Goal: Transaction & Acquisition: Purchase product/service

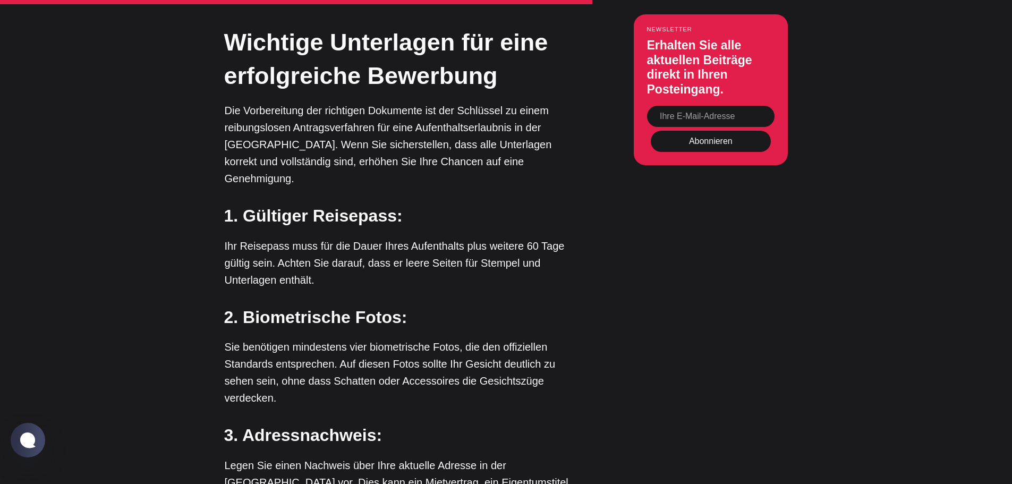
scroll to position [3214, 0]
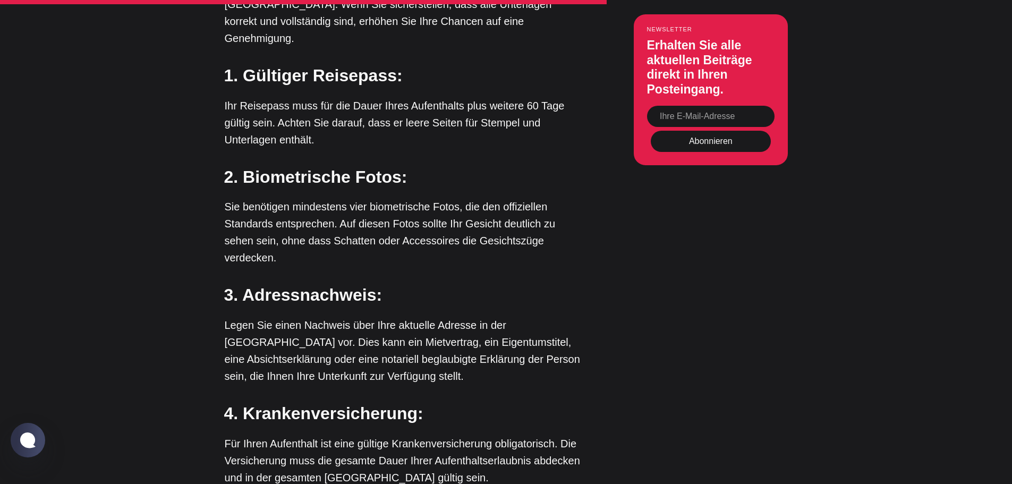
click at [373, 285] on font "3. Adressnachweis:" at bounding box center [303, 294] width 158 height 19
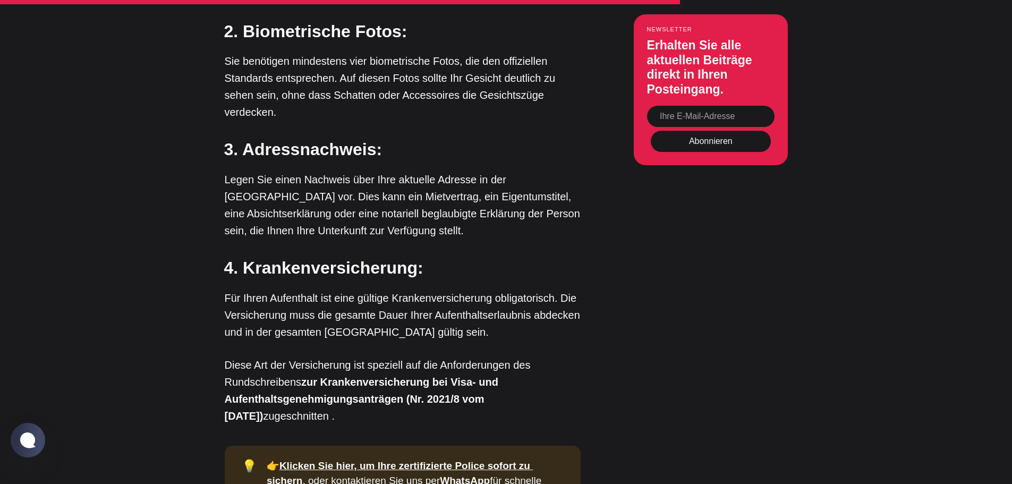
scroll to position [3533, 0]
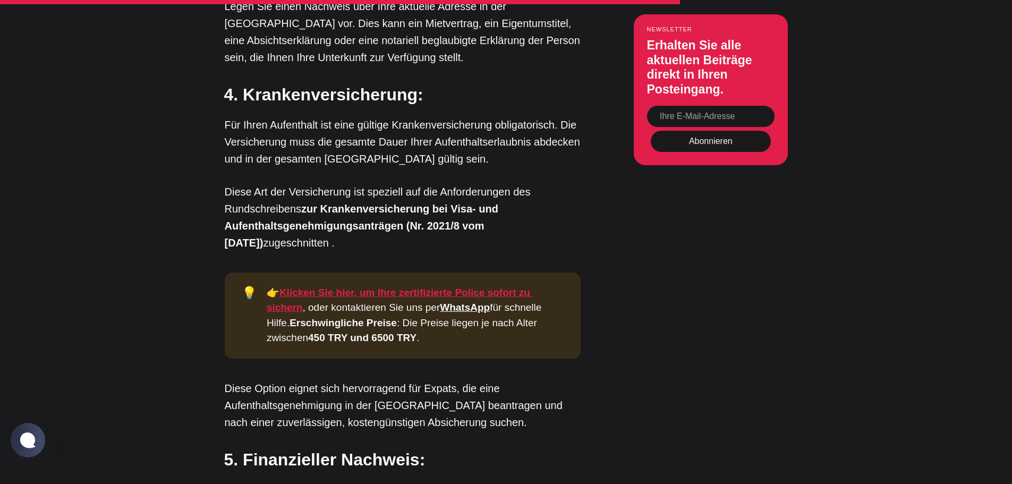
click at [414, 287] on font "Klicken Sie hier, um Ihre zertifizierte Police sofort zu sichern" at bounding box center [400, 300] width 266 height 27
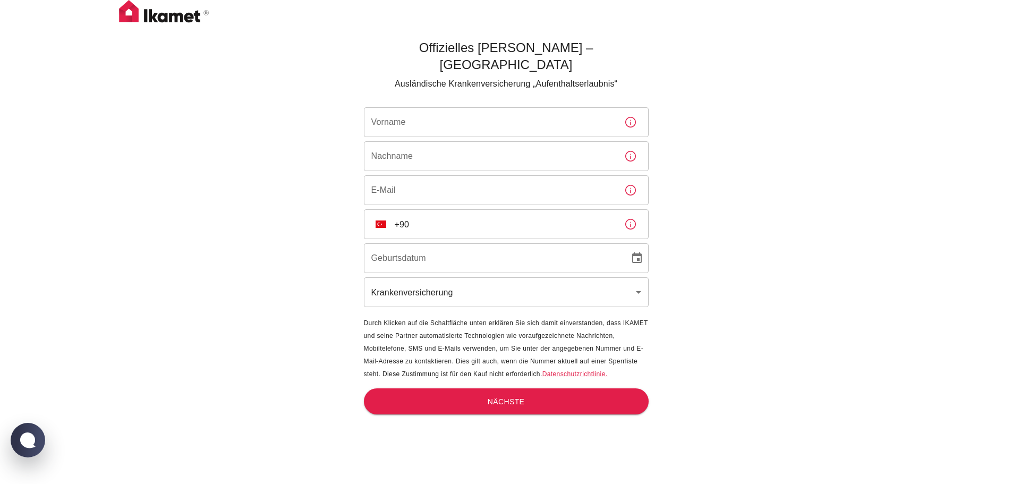
click at [438, 113] on input "Vorname" at bounding box center [490, 122] width 252 height 30
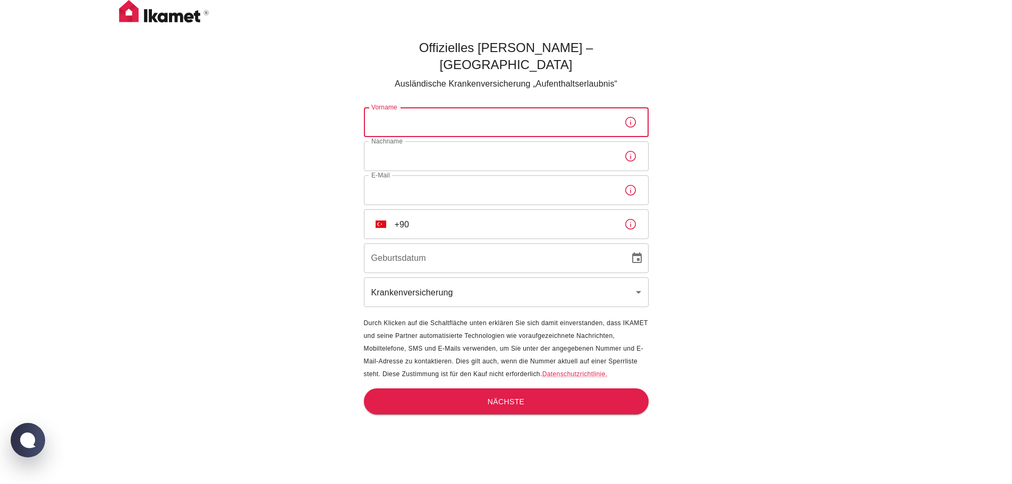
type input "Patrizia"
type input "[PERSON_NAME]"
type input "[PERSON_NAME][EMAIL_ADDRESS][DOMAIN_NAME]"
click at [421, 209] on input "+90" at bounding box center [505, 224] width 221 height 30
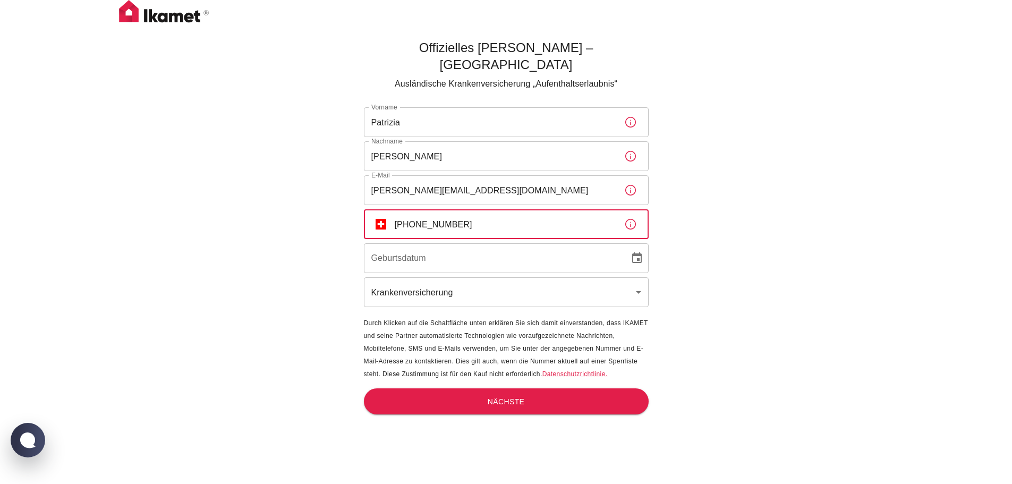
type input "[PHONE_NUMBER]"
click at [466, 243] on input "DD/MM/YYYY" at bounding box center [493, 258] width 258 height 30
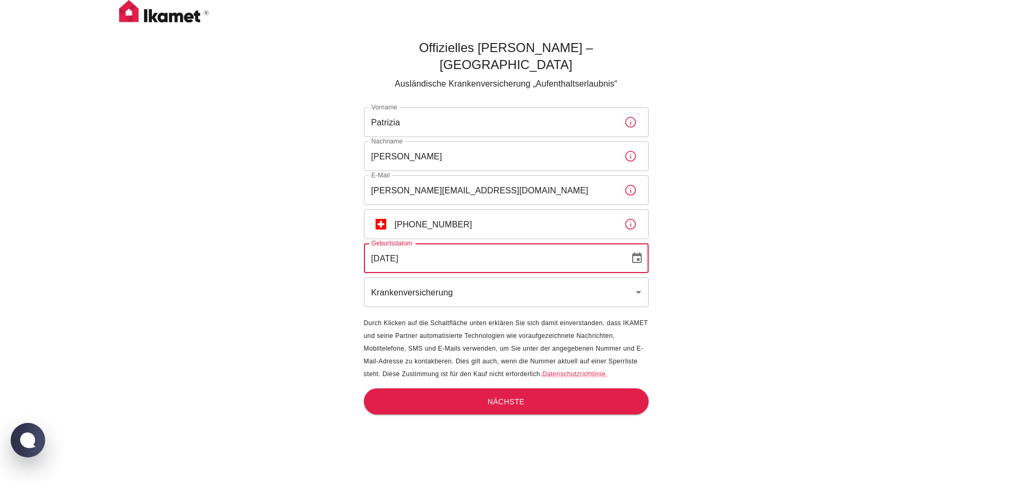
type input "[DATE]"
click at [443, 277] on body "Offizielles Ikamet Sigorta – [GEOGRAPHIC_DATA] Ausländische Krankenversicherung…" at bounding box center [506, 259] width 1012 height 519
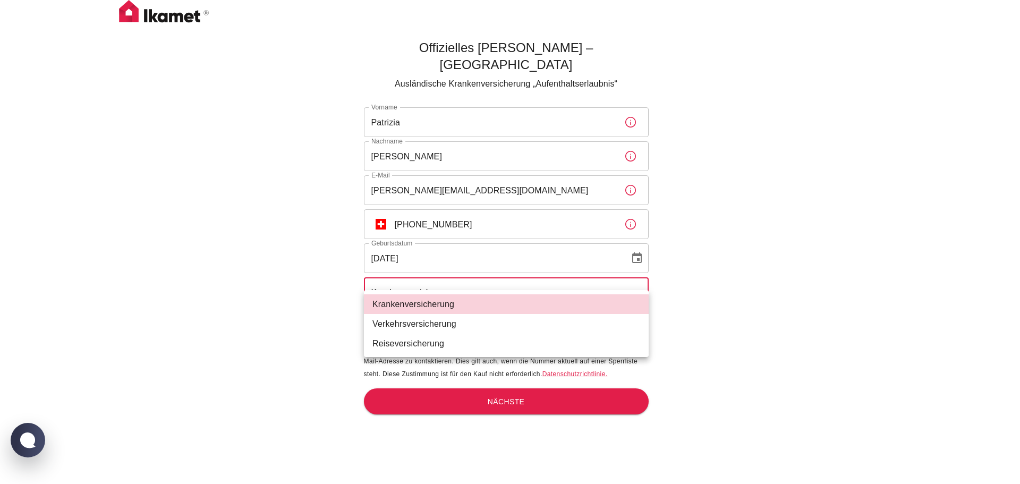
click at [443, 277] on div at bounding box center [510, 242] width 1020 height 484
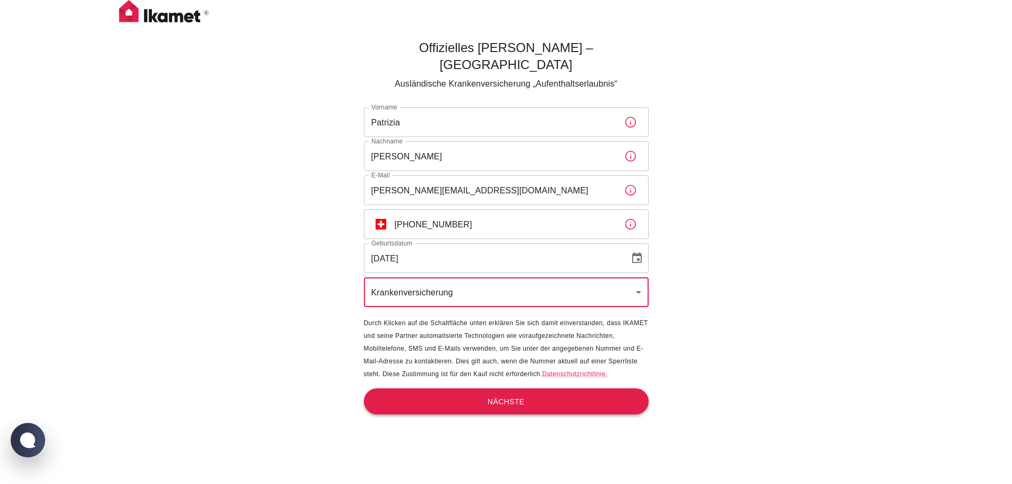
click at [534, 388] on button "Nächste" at bounding box center [506, 401] width 285 height 27
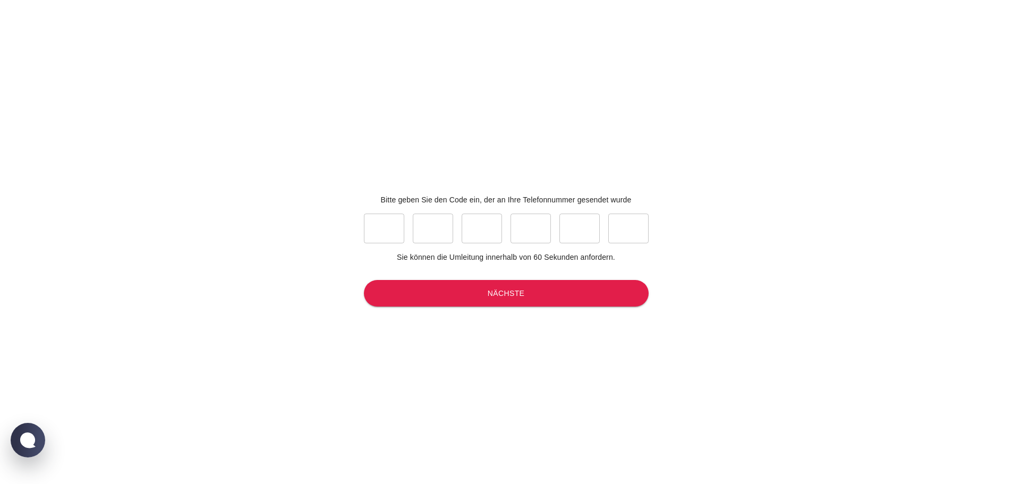
click at [378, 228] on input "text" at bounding box center [384, 229] width 40 height 30
type input "2"
type input "9"
type input "1"
type input "8"
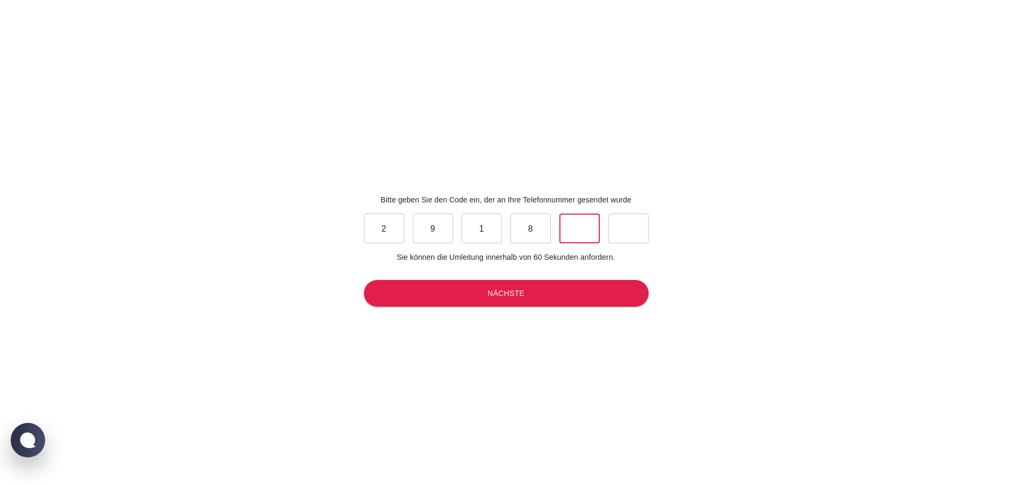
type input "1"
type input "5"
click at [541, 274] on div "Bitte geben Sie den Code ein, der an Ihre Telefonnummer gesendet wurde 2 ​ 9 ​ …" at bounding box center [506, 250] width 293 height 484
click at [531, 291] on button "Nächste" at bounding box center [506, 293] width 285 height 27
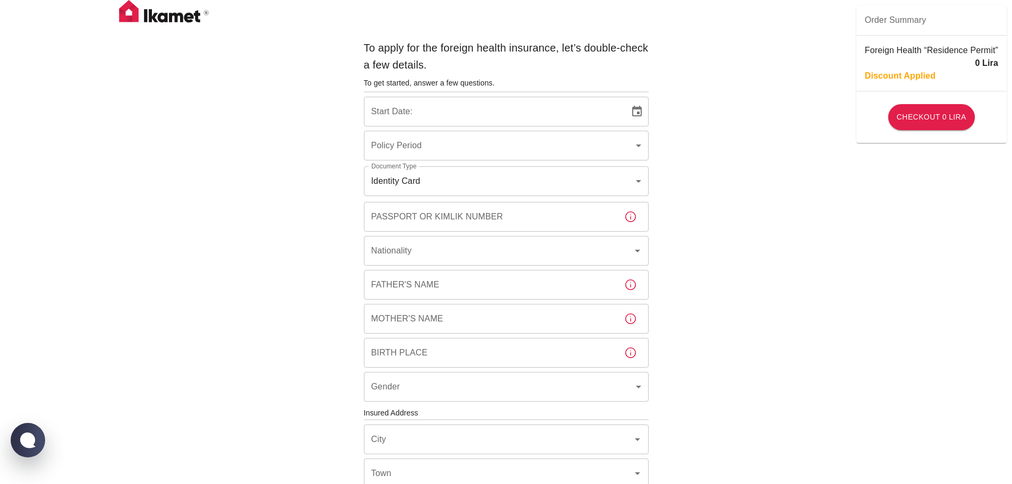
type input "b7343ef8-d55e-4554-96a8-76e30347e985"
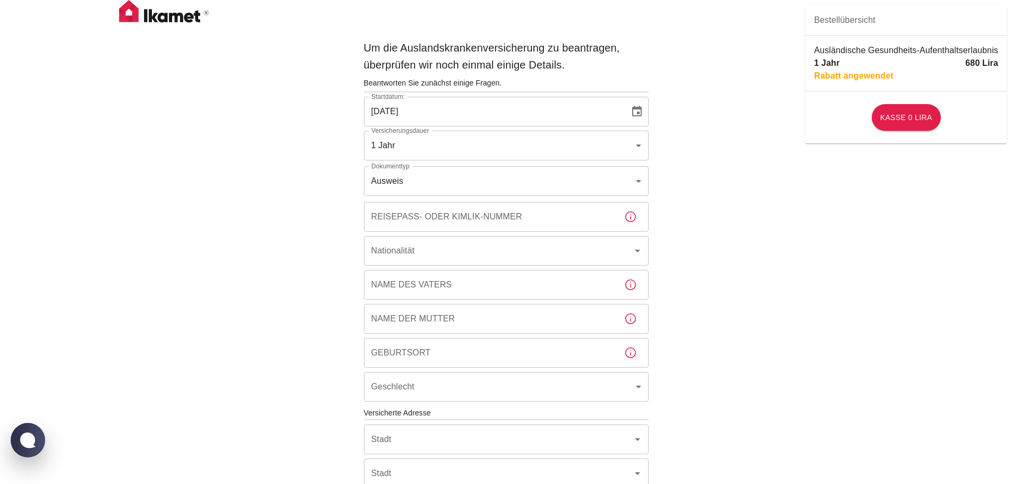
click at [639, 112] on icon "Choose date, selected date is Aug 24, 2025" at bounding box center [637, 111] width 10 height 11
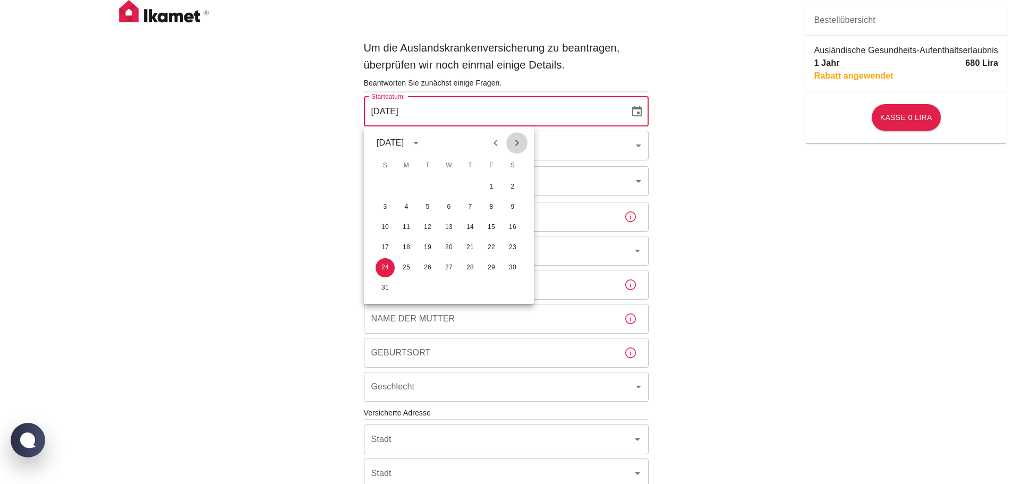
click at [513, 139] on icon "Nächsten Monat" at bounding box center [517, 143] width 13 height 13
click at [406, 182] on font "1" at bounding box center [406, 187] width 4 height 11
type input "[DATE]"
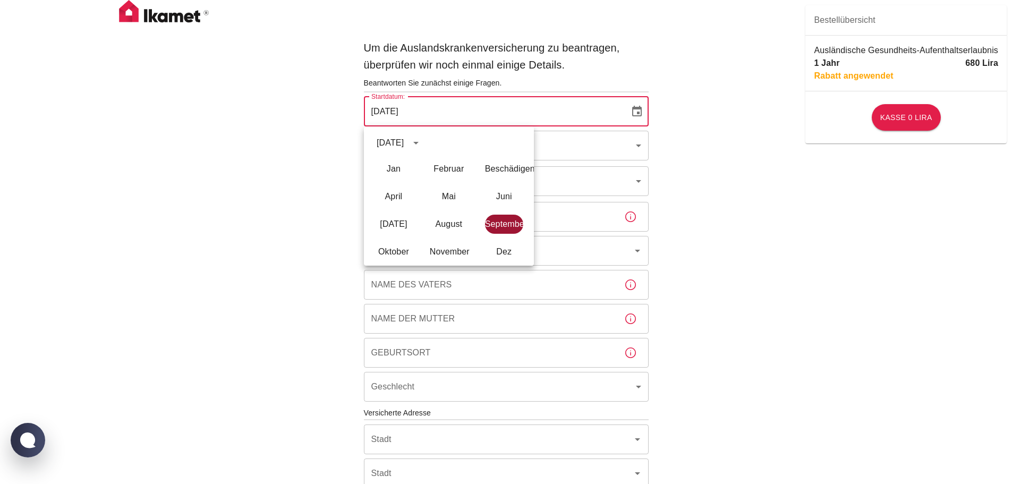
click at [510, 223] on font "September" at bounding box center [506, 223] width 42 height 9
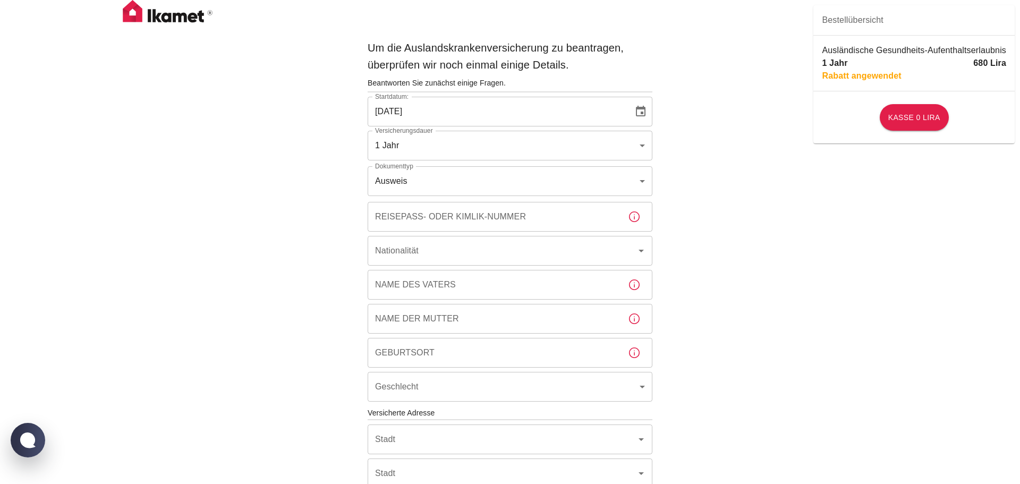
click at [452, 188] on body "Um die Auslandskrankenversicherung zu beantragen, überprüfen wir noch einmal ei…" at bounding box center [510, 415] width 1020 height 831
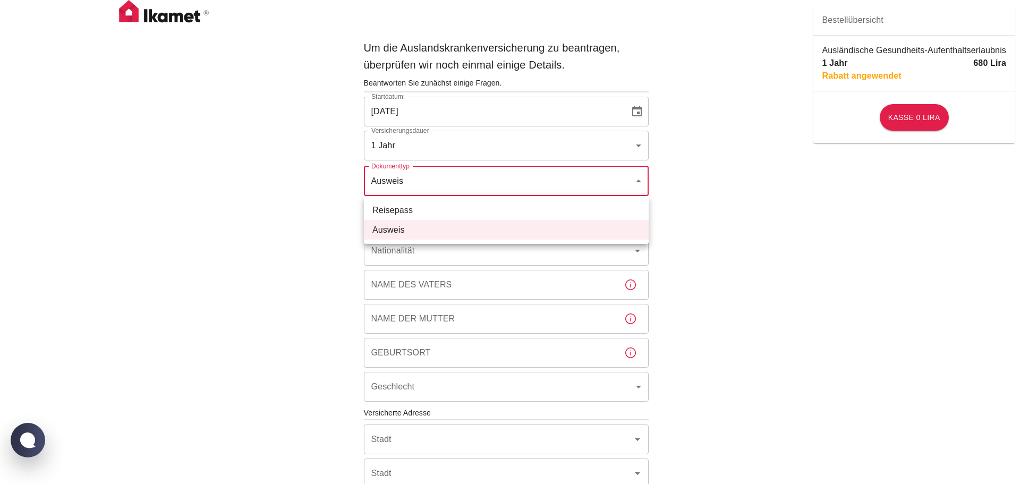
click at [452, 188] on div at bounding box center [510, 242] width 1020 height 484
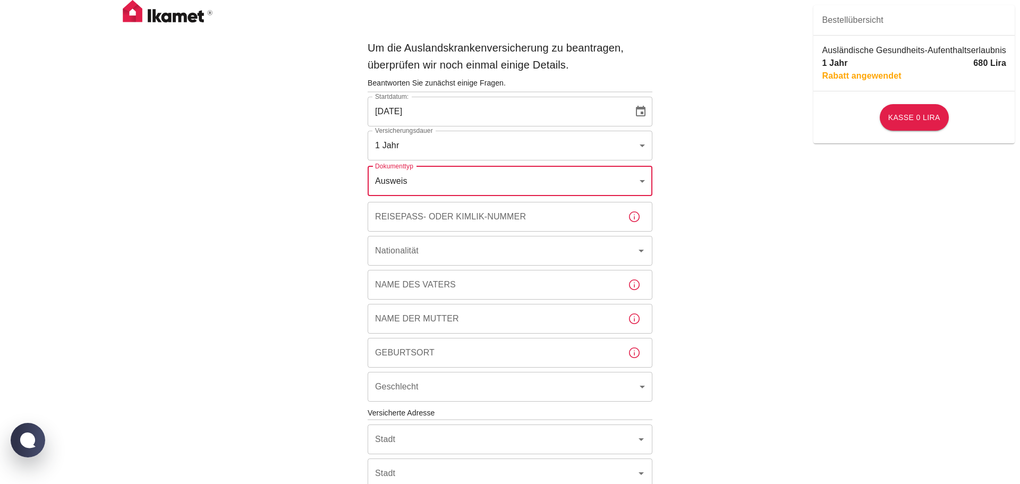
click at [452, 188] on body "Um die Auslandskrankenversicherung zu beantragen, überprüfen wir noch einmal ei…" at bounding box center [510, 415] width 1020 height 831
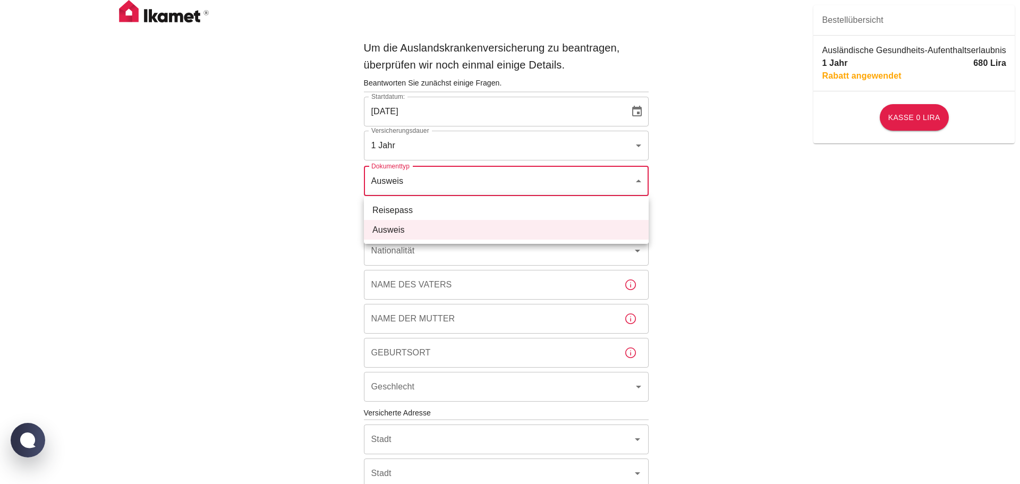
click at [391, 211] on font "Reisepass" at bounding box center [392, 210] width 40 height 9
type input "passport"
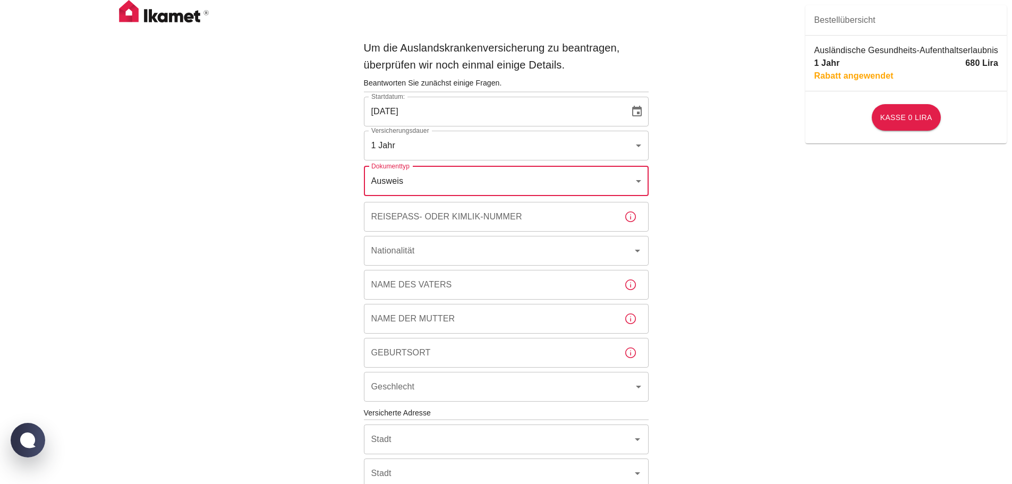
click at [465, 221] on input "Reisepass- oder Kimlik-Nummer" at bounding box center [490, 217] width 252 height 30
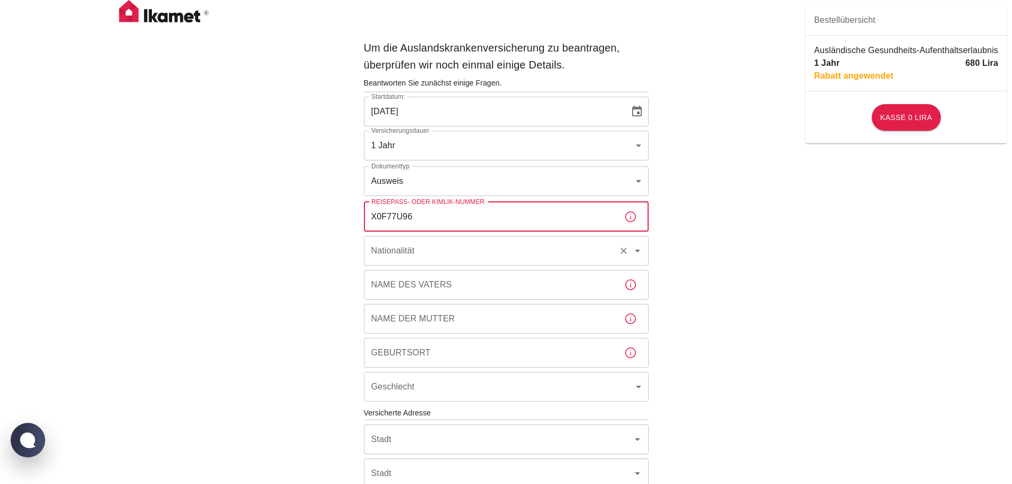
type input "X0F77U96"
click at [511, 258] on input "Nationalität" at bounding box center [491, 251] width 245 height 20
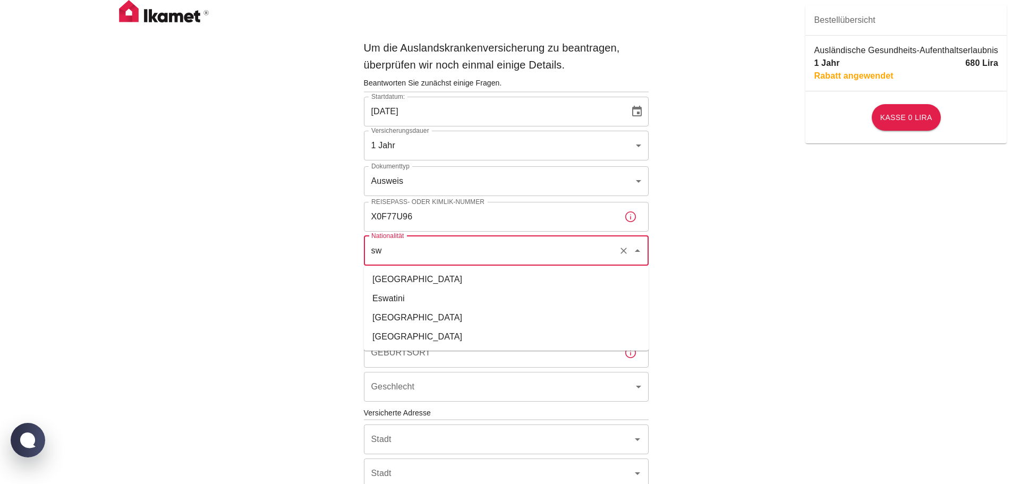
click at [412, 338] on li "[GEOGRAPHIC_DATA]" at bounding box center [506, 336] width 285 height 19
type input "[GEOGRAPHIC_DATA]"
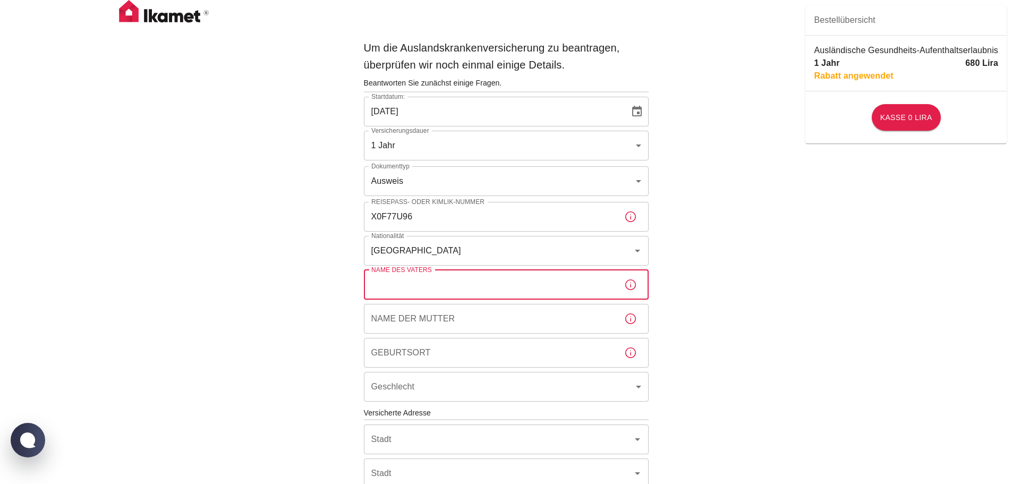
click at [414, 285] on input "Name des Vaters" at bounding box center [490, 285] width 252 height 30
type input "Juerg"
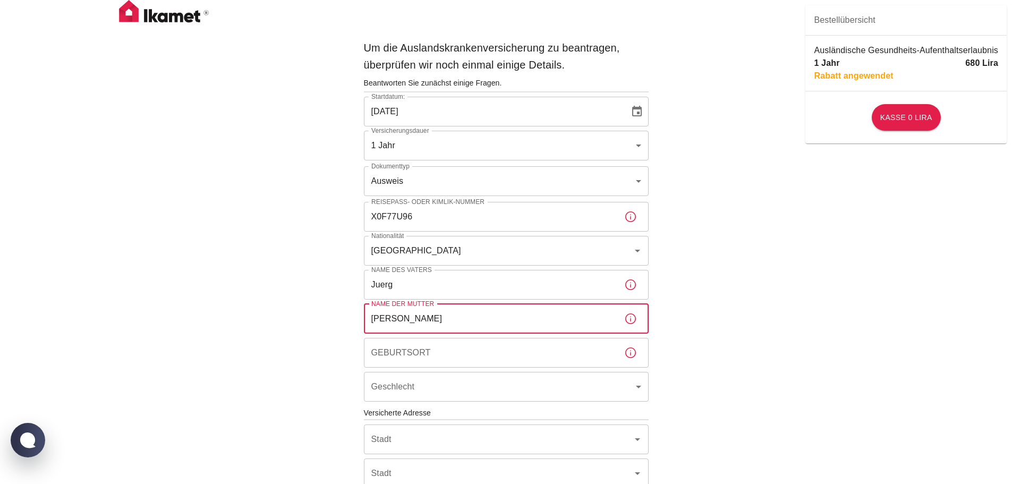
type input "[PERSON_NAME]"
click at [628, 284] on icon "button" at bounding box center [630, 284] width 13 height 13
click at [632, 286] on icon "button" at bounding box center [630, 284] width 13 height 13
click at [633, 321] on icon "button" at bounding box center [630, 318] width 13 height 13
click at [633, 356] on icon "button" at bounding box center [630, 352] width 13 height 13
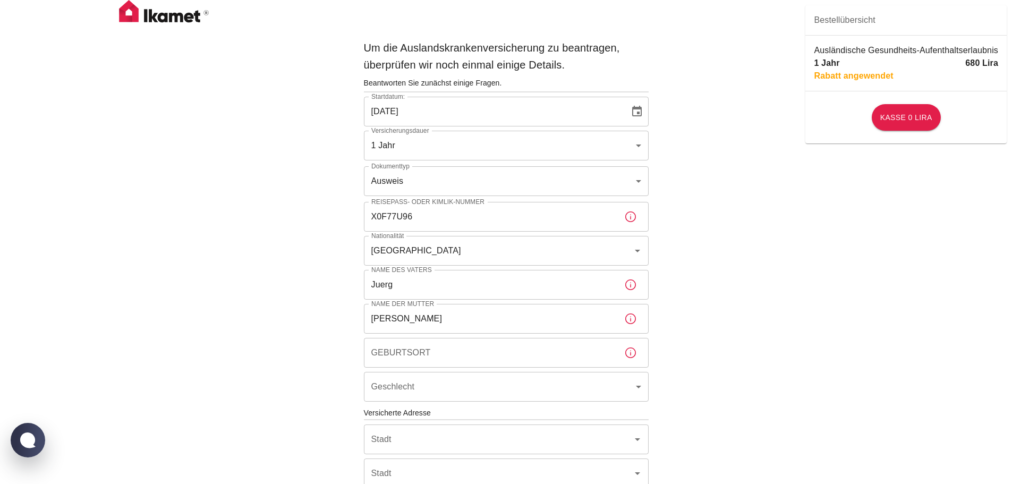
click at [478, 353] on input "Geburtsort" at bounding box center [490, 353] width 252 height 30
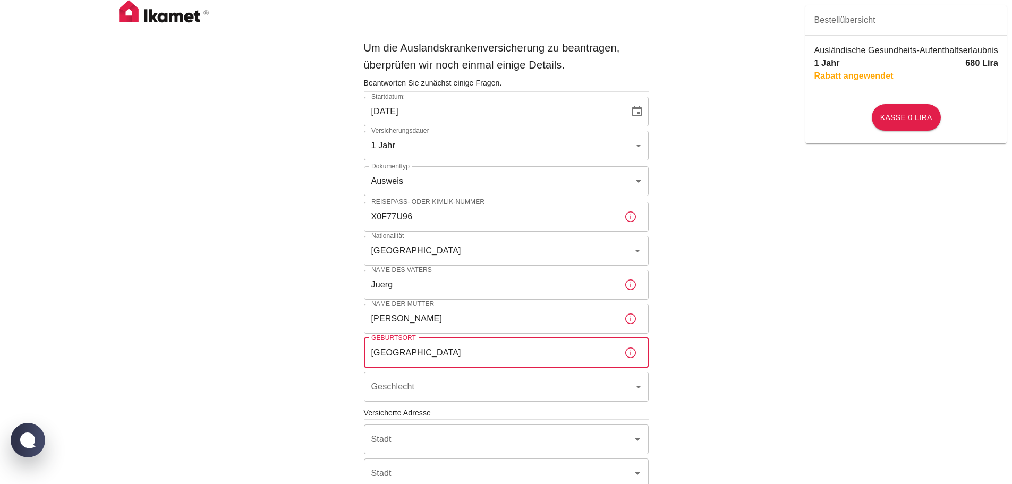
type input "[GEOGRAPHIC_DATA]"
click at [478, 395] on body "Um die Auslandskrankenversicherung zu beantragen, überprüfen wir noch einmal ei…" at bounding box center [506, 415] width 1012 height 831
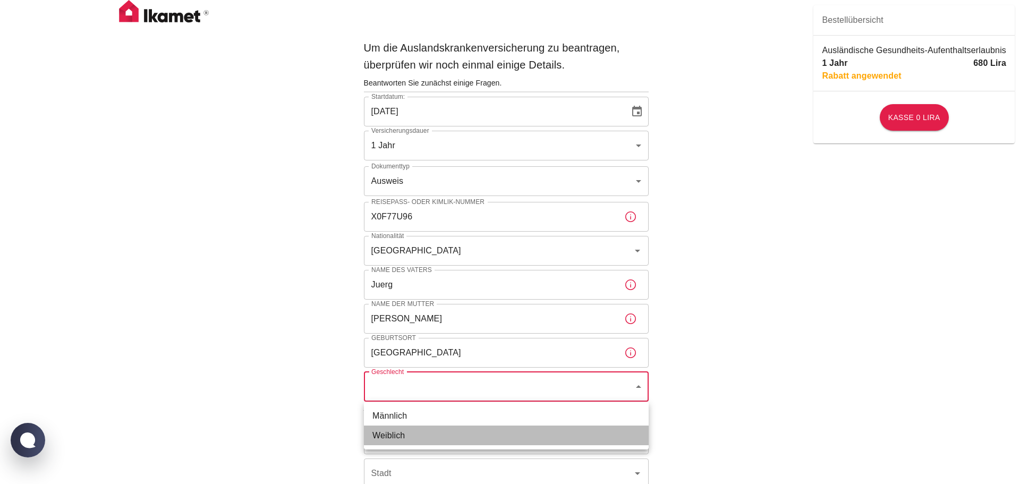
click at [384, 429] on font "Weiblich" at bounding box center [388, 435] width 32 height 13
type input "[DEMOGRAPHIC_DATA]"
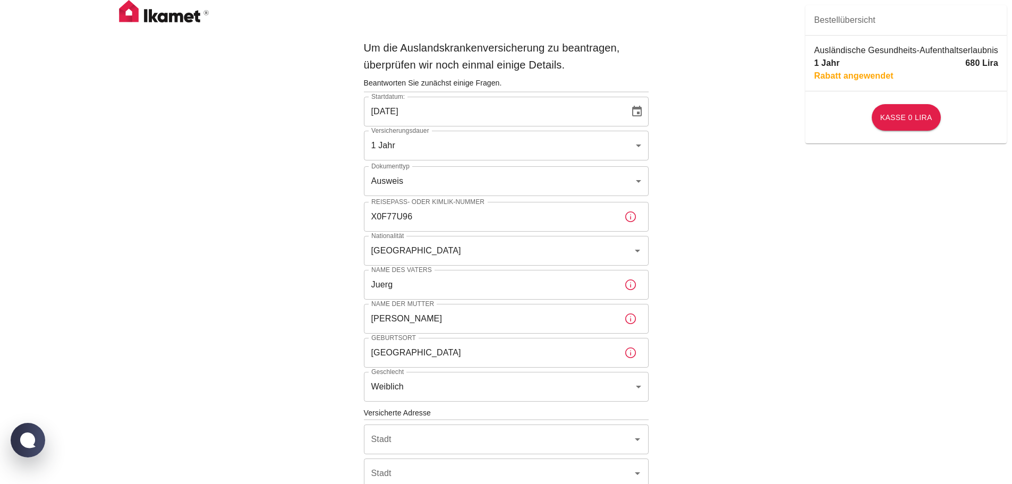
click at [761, 269] on div "Um die Auslandskrankenversicherung zu beantragen, überprüfen wir noch einmal ei…" at bounding box center [506, 415] width 1012 height 831
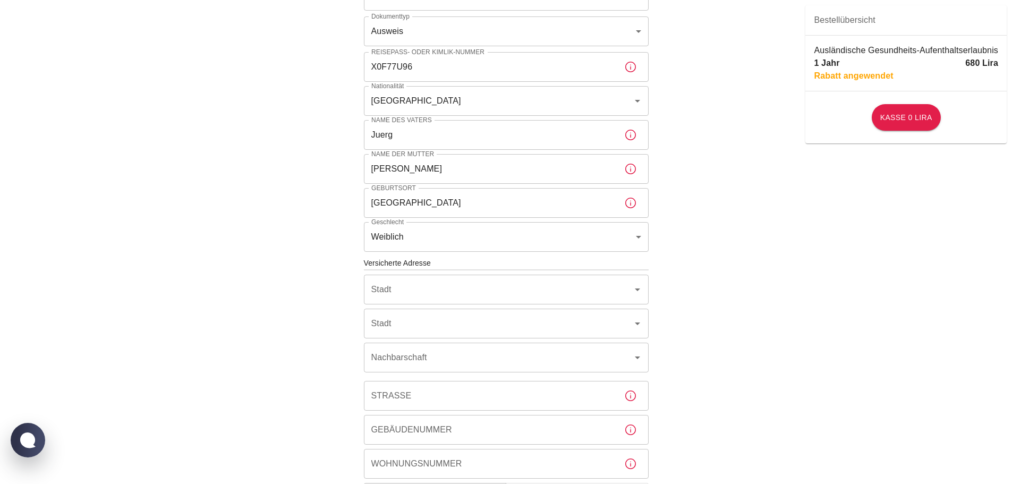
scroll to position [159, 0]
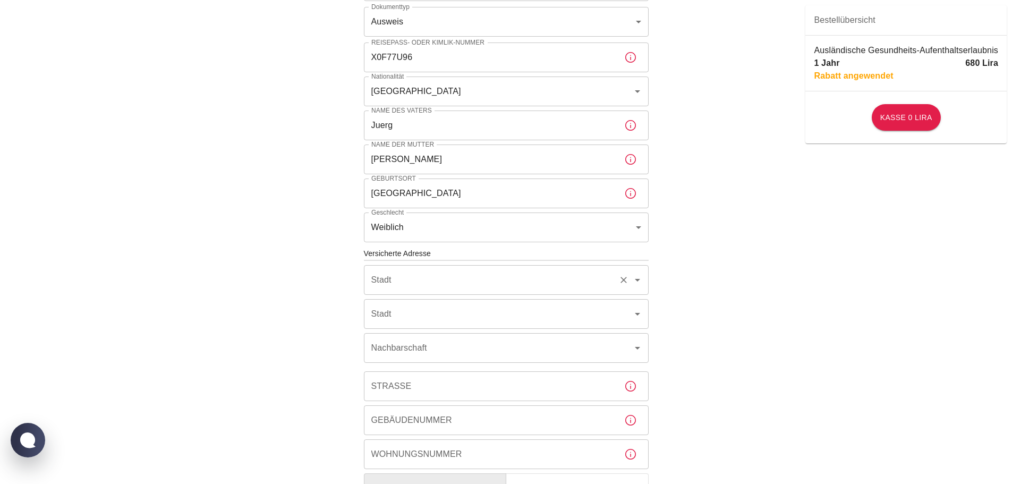
click at [453, 278] on input "Stadt" at bounding box center [491, 280] width 245 height 20
click at [789, 244] on div "Um die Auslandskrankenversicherung zu beantragen, überprüfen wir noch einmal ei…" at bounding box center [506, 256] width 1012 height 831
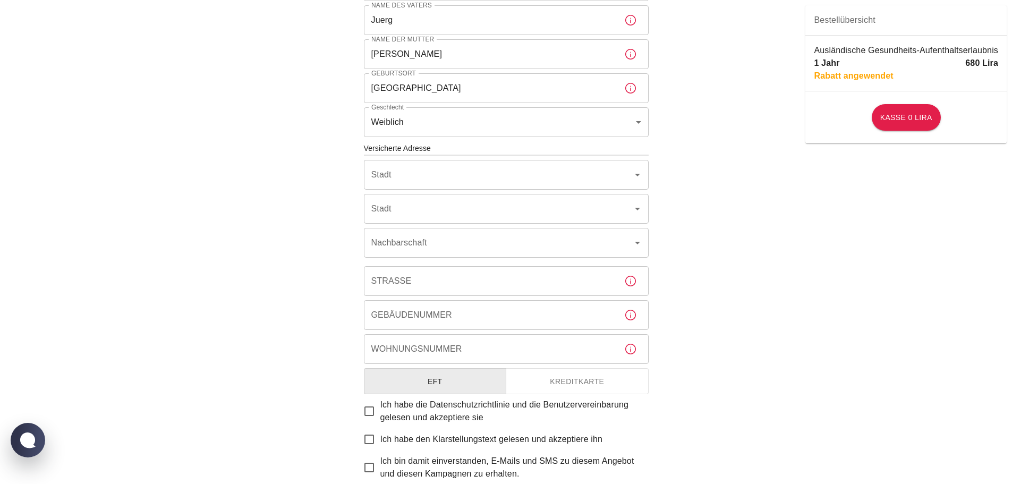
scroll to position [266, 0]
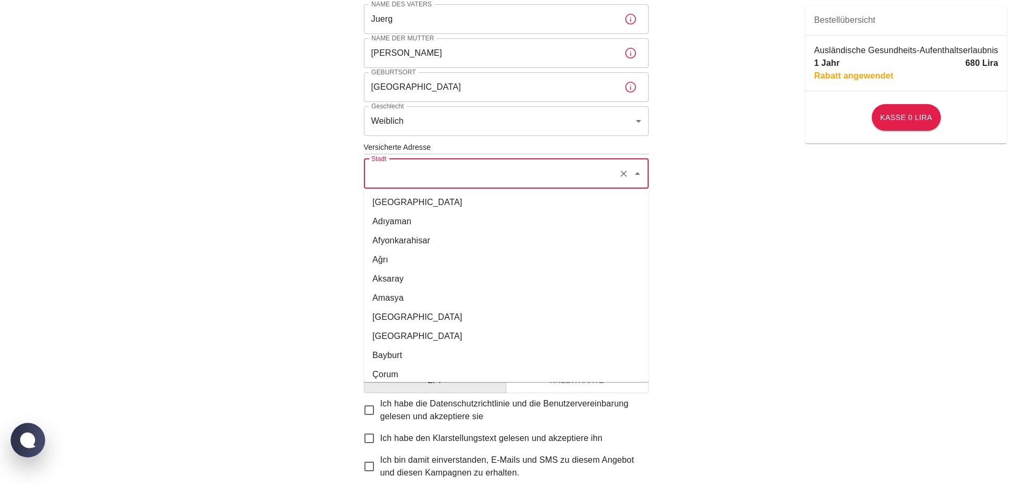
click at [415, 178] on input "Stadt" at bounding box center [491, 174] width 245 height 20
click at [407, 335] on li "[GEOGRAPHIC_DATA]" at bounding box center [506, 336] width 285 height 19
type input "[GEOGRAPHIC_DATA]"
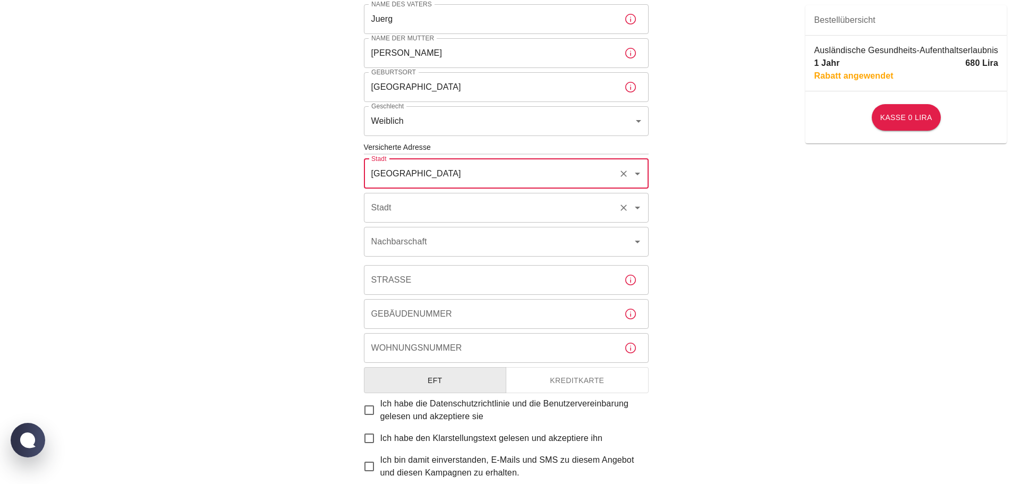
click at [382, 209] on input "Stadt" at bounding box center [491, 208] width 245 height 20
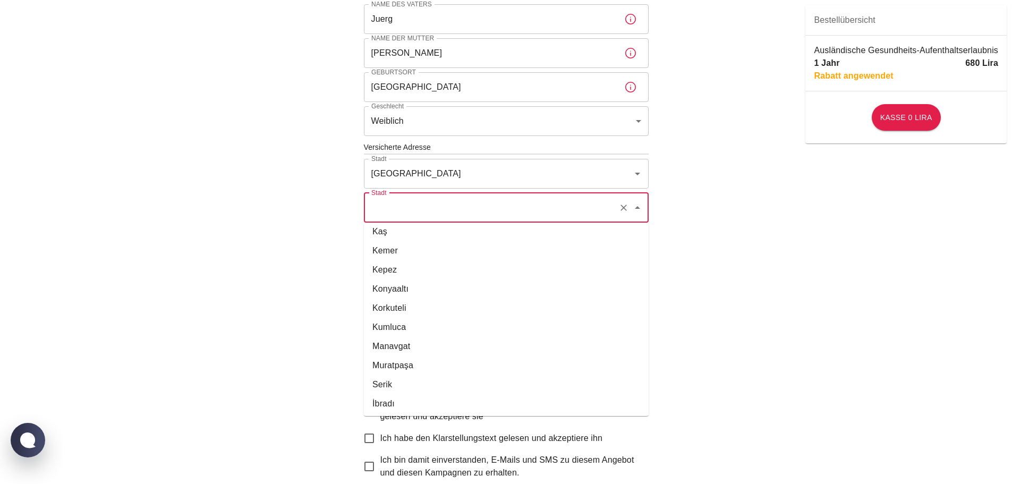
scroll to position [178, 0]
click at [403, 389] on li "Serik" at bounding box center [506, 382] width 285 height 19
type input "Serik"
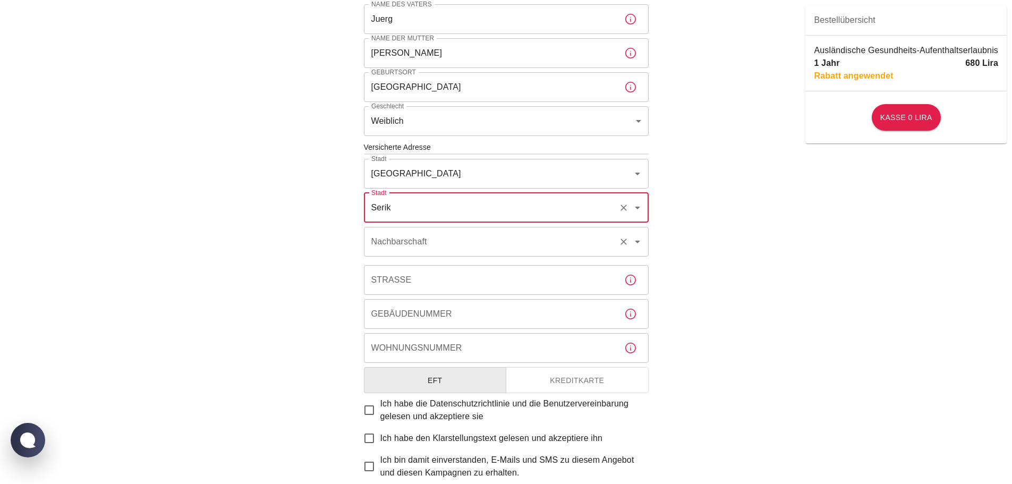
click at [387, 245] on div "Nachbarschaft Nachbarschaft" at bounding box center [506, 242] width 285 height 30
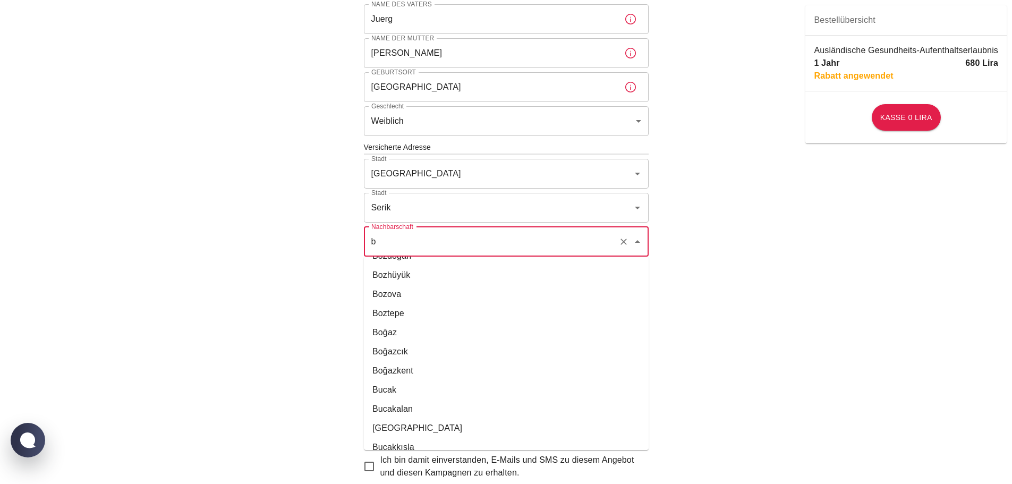
scroll to position [1116, 0]
click at [403, 377] on font "Boğazkent" at bounding box center [392, 378] width 41 height 9
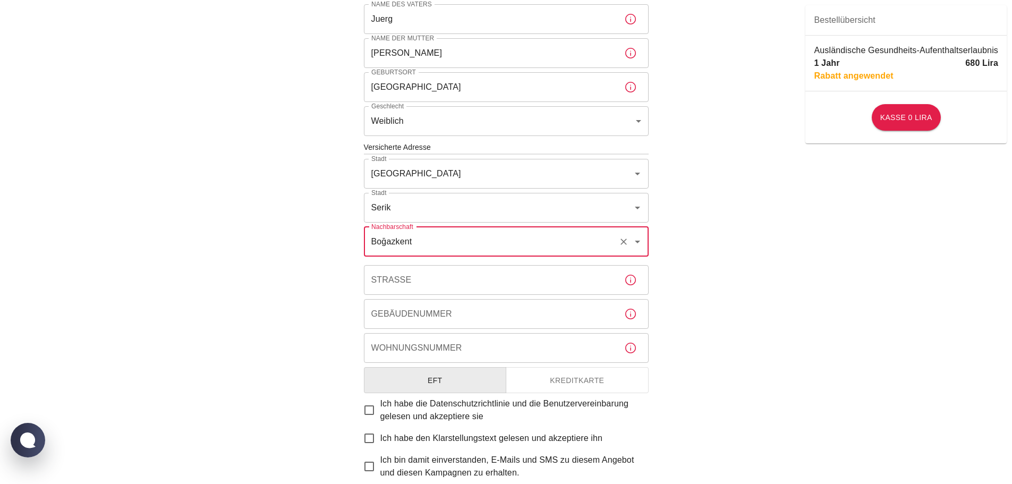
type input "Boğazkent"
click at [506, 280] on input "Straße" at bounding box center [490, 280] width 252 height 30
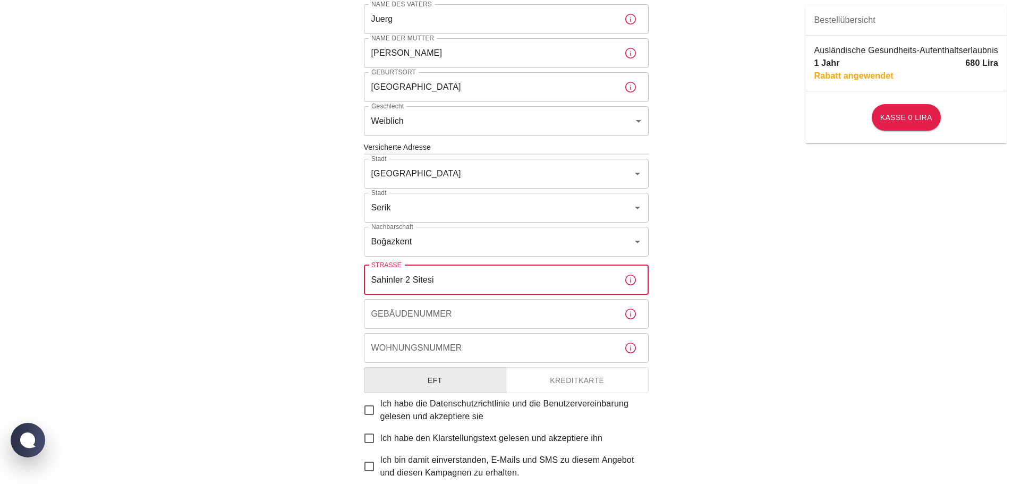
type input "Sahinler 2 Sitesi"
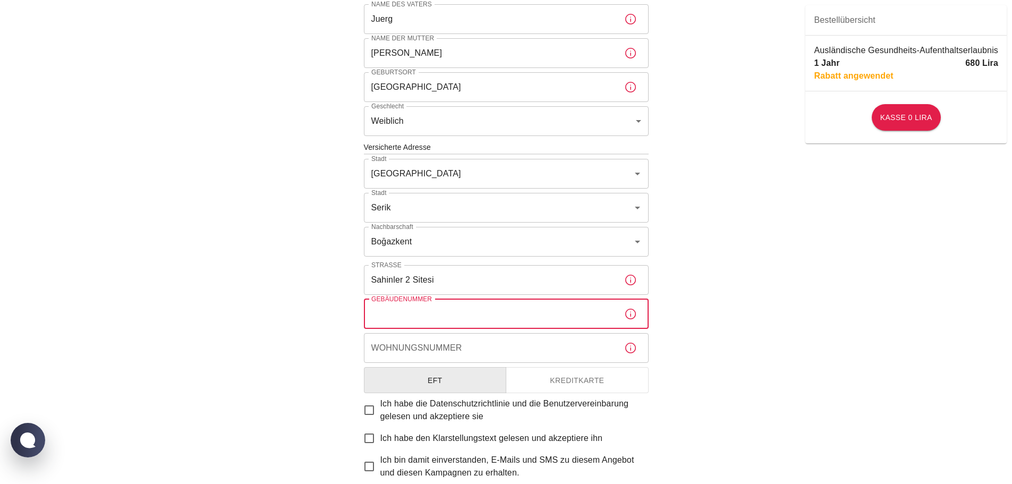
click at [424, 313] on input "Gebäudenummer" at bounding box center [490, 314] width 252 height 30
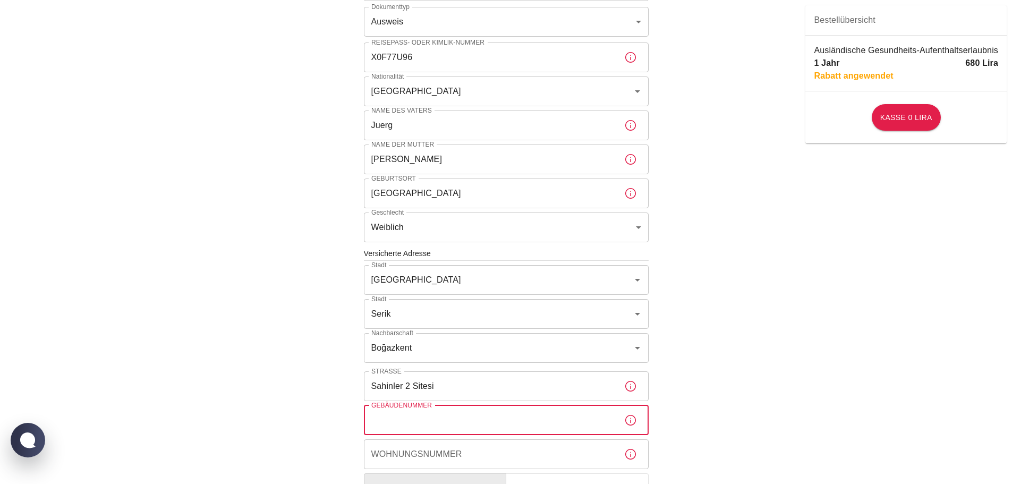
scroll to position [0, 0]
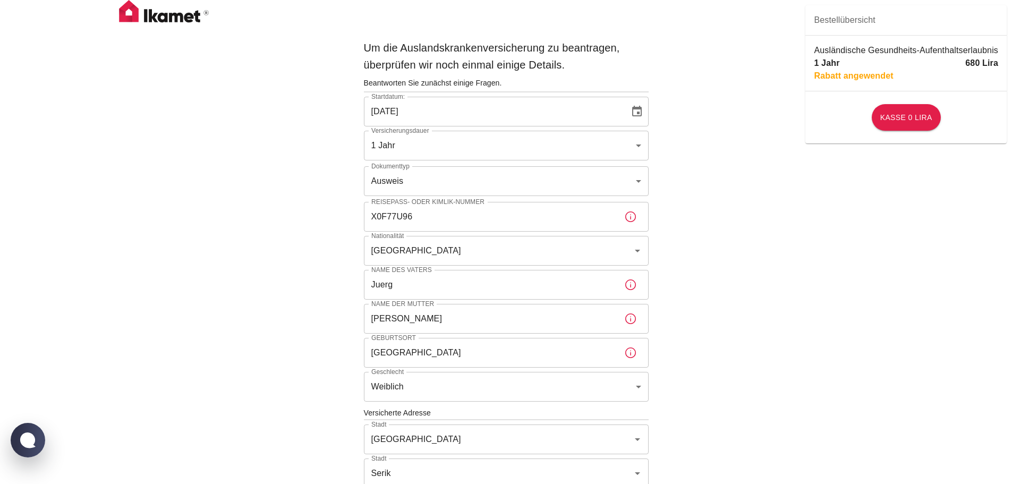
click at [441, 284] on input "Juerg" at bounding box center [490, 285] width 252 height 30
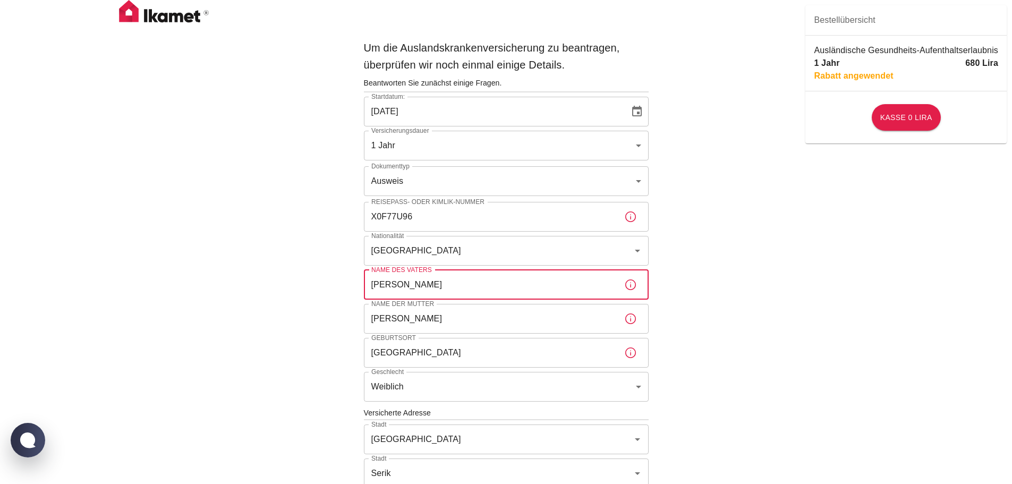
type input "[PERSON_NAME]"
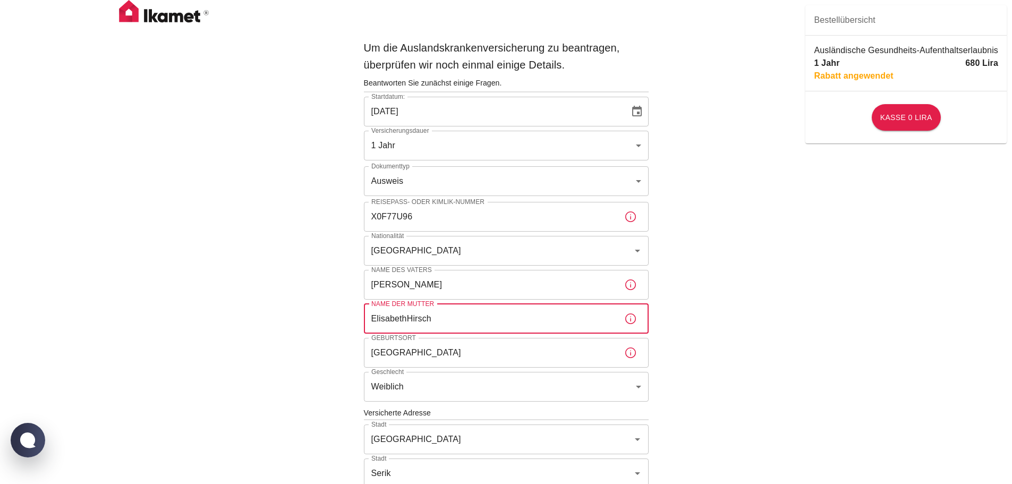
type input "ElisabethHirsch"
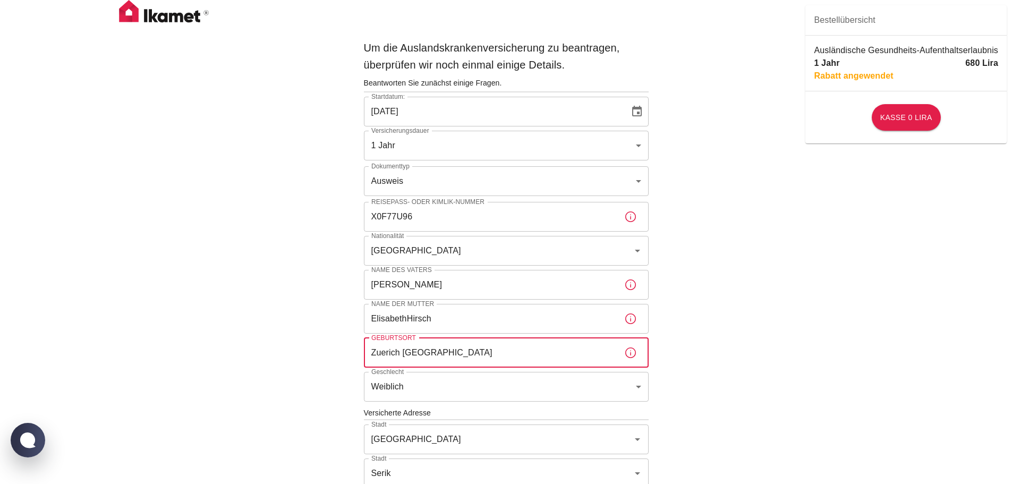
type input "Zuerich [GEOGRAPHIC_DATA]"
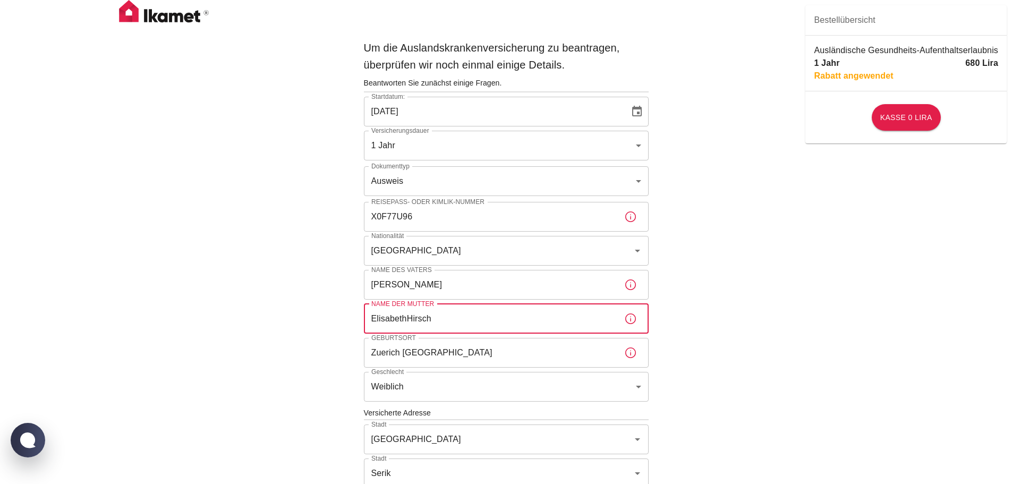
click at [495, 323] on input "ElisabethHirsch" at bounding box center [490, 319] width 252 height 30
click at [469, 214] on input "X0F77U96" at bounding box center [490, 217] width 252 height 30
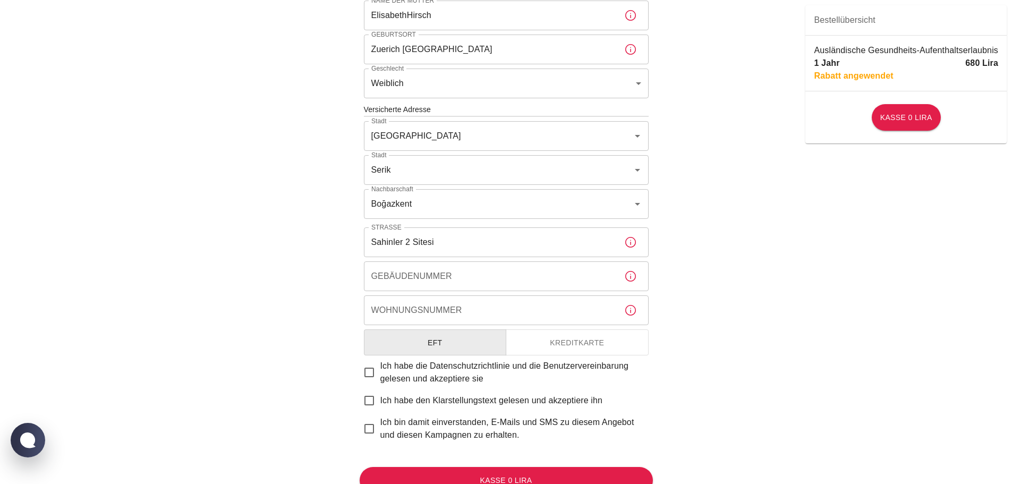
scroll to position [319, 0]
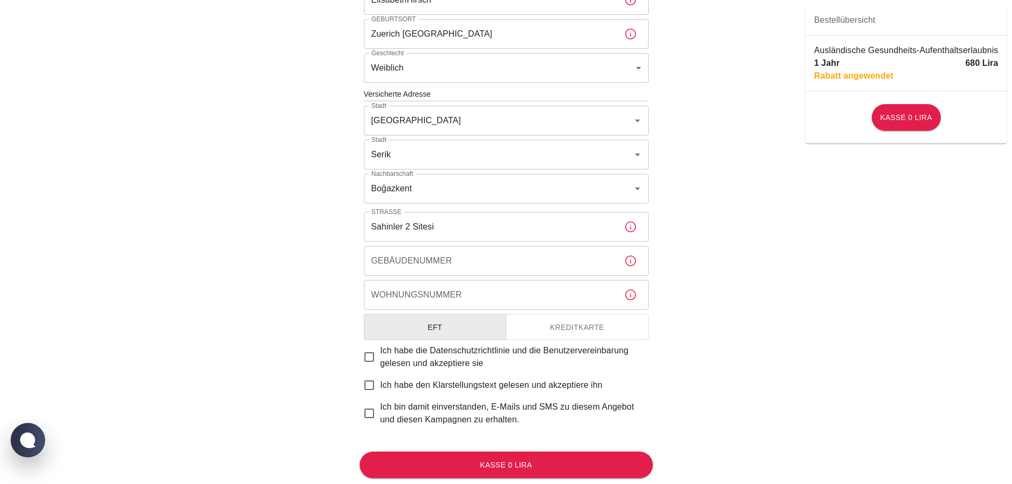
click at [429, 258] on input "Gebäudenummer" at bounding box center [490, 261] width 252 height 30
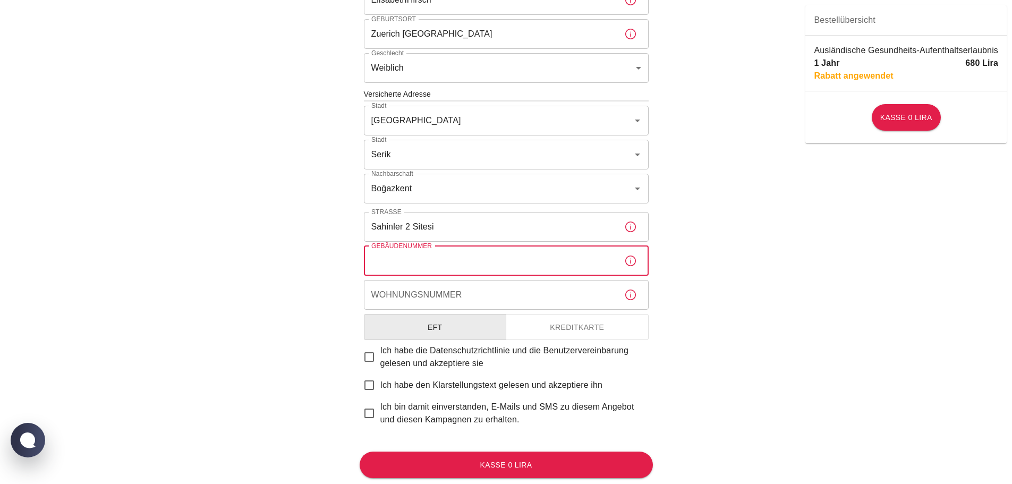
click at [410, 221] on input "Sahinler 2 Sitesi" at bounding box center [490, 227] width 252 height 30
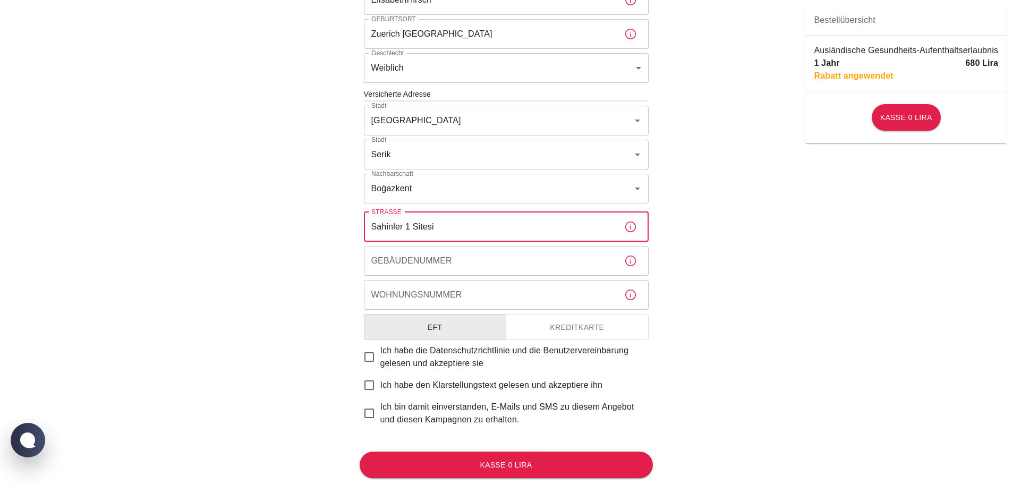
type input "Sahinler 1 Sitesi"
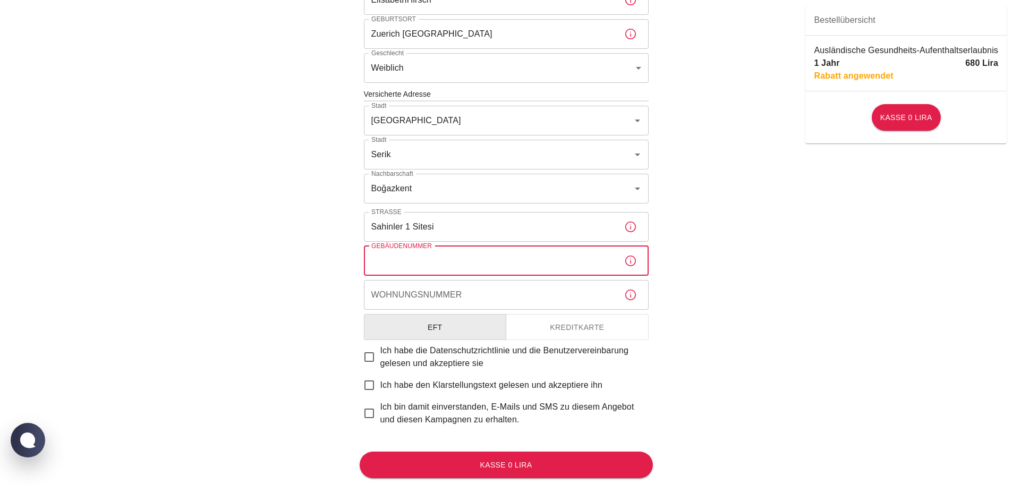
click at [472, 274] on input "Gebäudenummer" at bounding box center [490, 261] width 252 height 30
type input "8"
click at [423, 293] on input "Wohnungsnummer" at bounding box center [490, 295] width 252 height 30
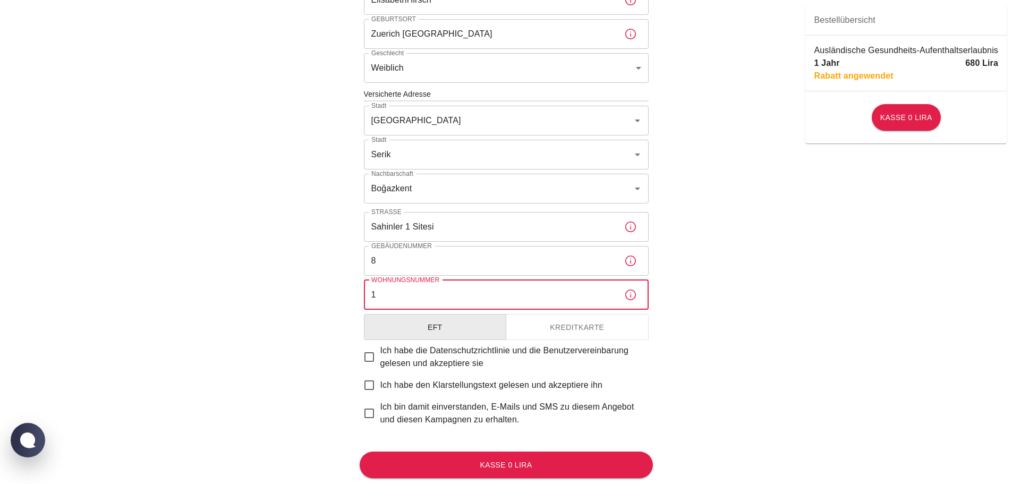
type input "1"
click at [737, 356] on div "Um die Auslandskrankenversicherung zu beantragen, überprüfen wir noch einmal ei…" at bounding box center [506, 96] width 1012 height 831
click at [369, 356] on input "Ich habe die Datenschutzrichtlinie und die Benutzervereinbarung gelesen und akz…" at bounding box center [369, 357] width 22 height 22
checkbox input "true"
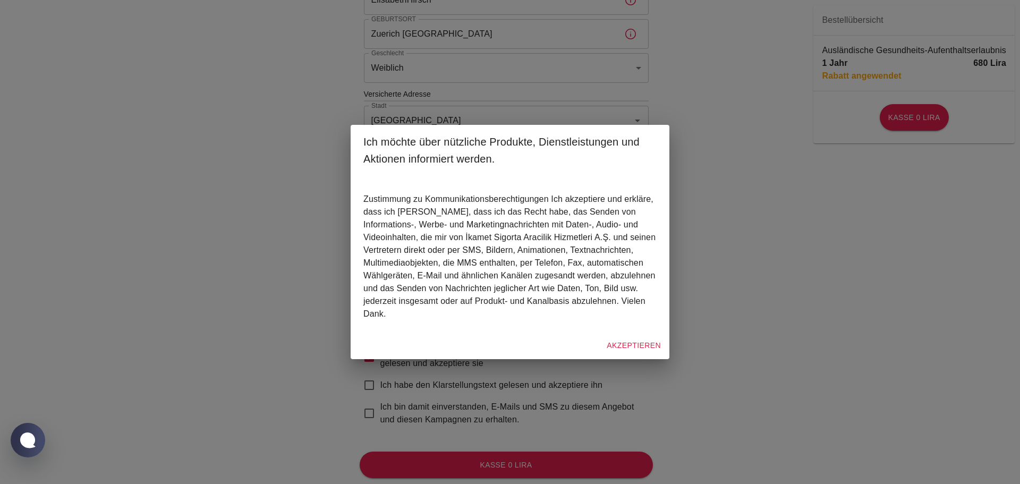
click at [636, 341] on font "Akzeptieren" at bounding box center [634, 345] width 54 height 8
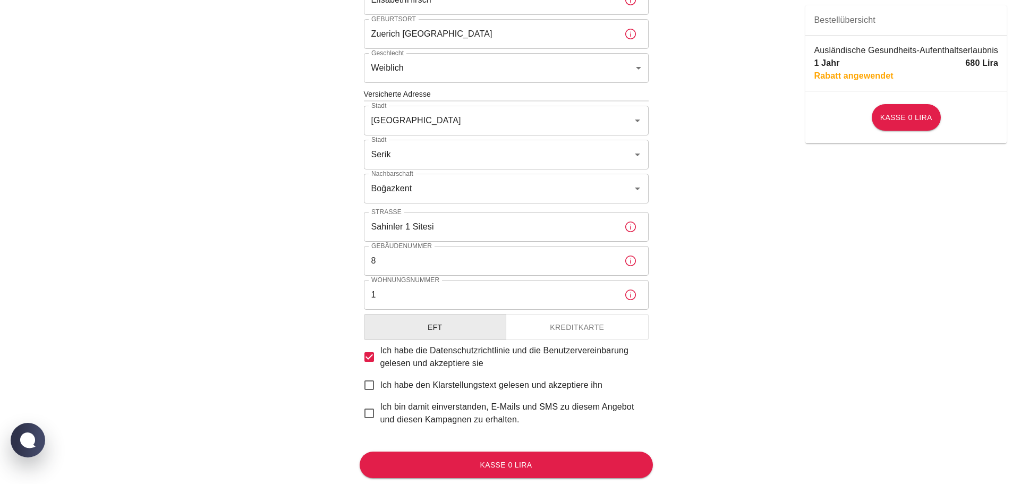
click at [372, 388] on input "Ich habe den Klarstellungstext gelesen und akzeptiere ihn" at bounding box center [369, 385] width 22 height 22
checkbox input "true"
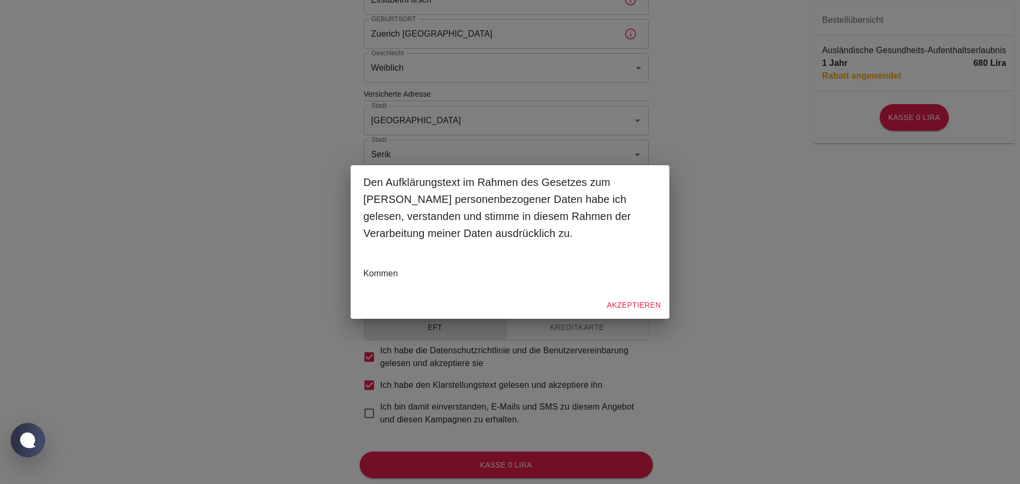
click at [626, 299] on font "Akzeptieren" at bounding box center [634, 305] width 54 height 14
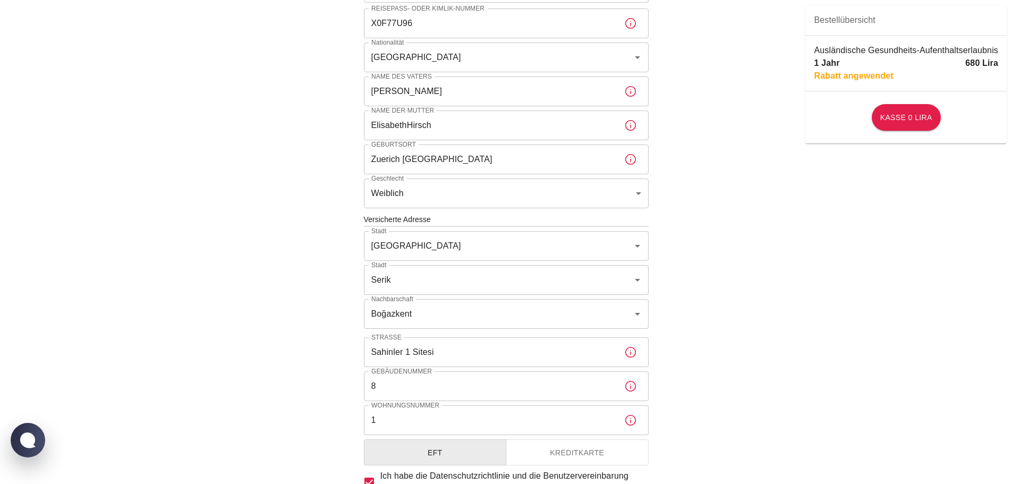
scroll to position [347, 0]
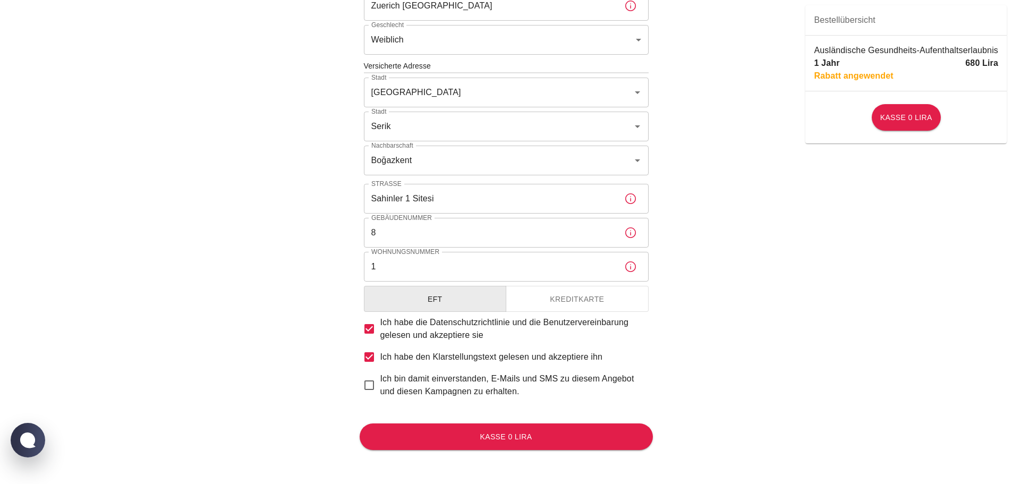
click at [568, 307] on button "Kreditkarte" at bounding box center [577, 299] width 143 height 27
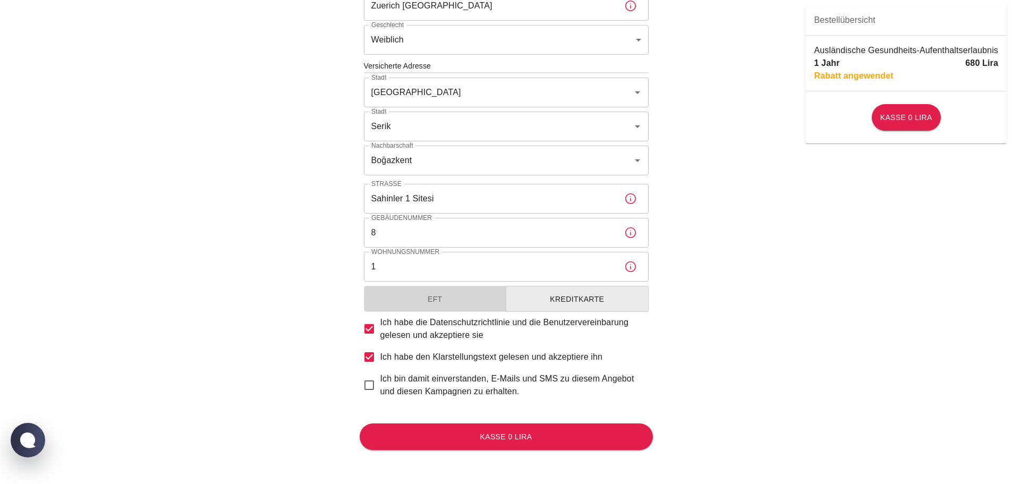
click at [439, 295] on font "EFT" at bounding box center [435, 299] width 15 height 8
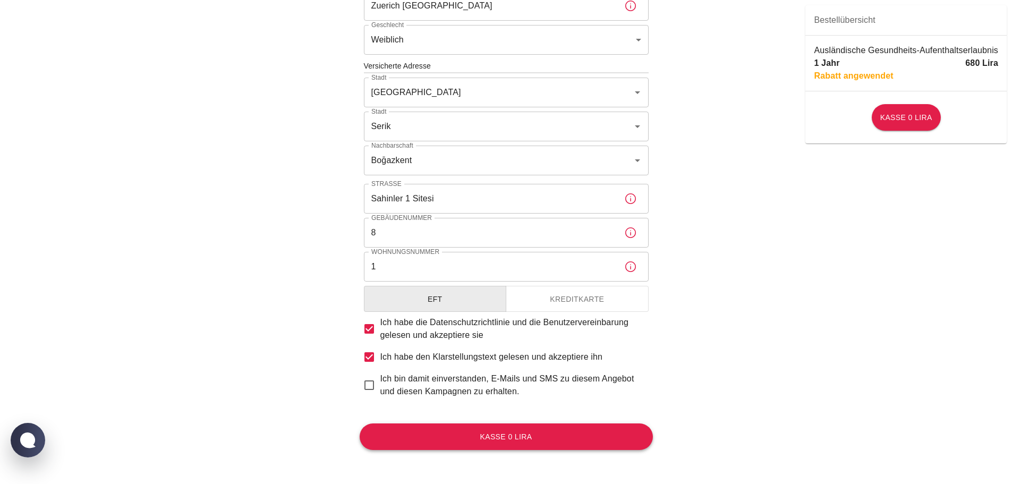
click at [506, 435] on font "Kasse 0 Lira" at bounding box center [506, 437] width 52 height 8
click at [562, 303] on font "Kreditkarte" at bounding box center [577, 299] width 54 height 8
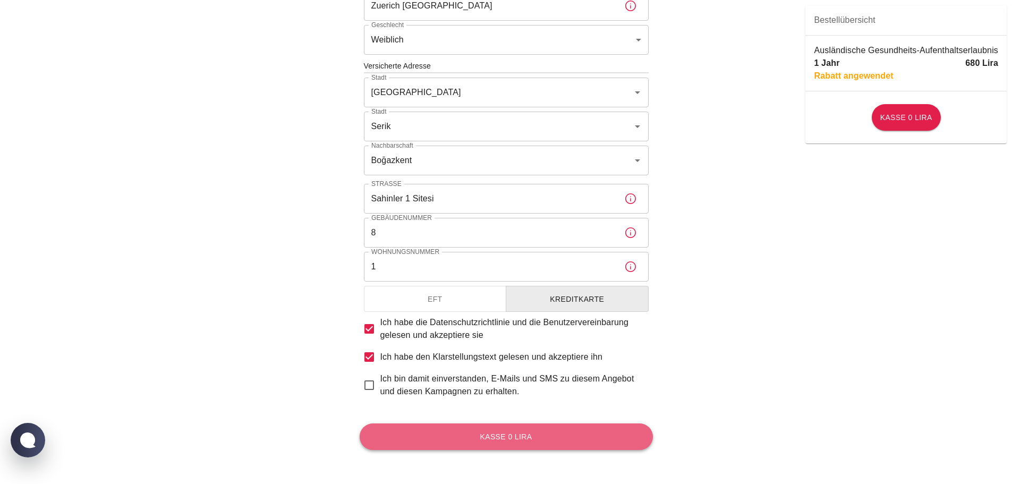
drag, startPoint x: 479, startPoint y: 447, endPoint x: 420, endPoint y: 437, distance: 59.8
click at [476, 447] on button "Kasse 0 Lira" at bounding box center [506, 436] width 293 height 27
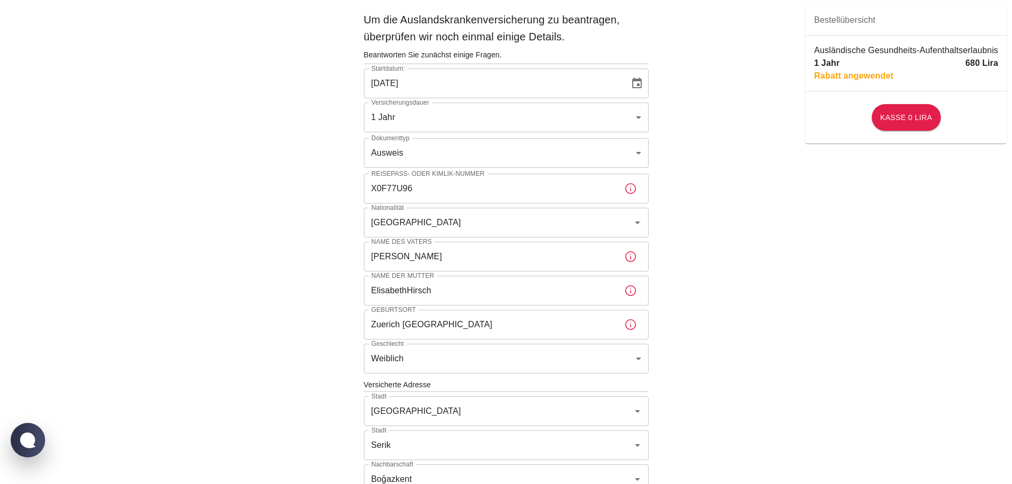
scroll to position [0, 0]
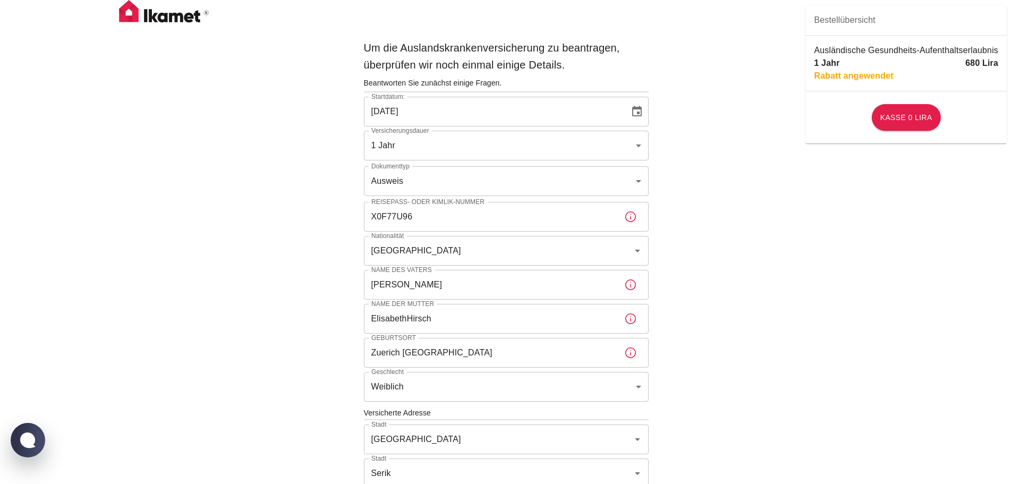
click at [428, 212] on input "X0F77U96" at bounding box center [490, 217] width 252 height 30
click at [328, 234] on div "Um die Auslandskrankenversicherung zu beantragen, überprüfen wir noch einmal ei…" at bounding box center [506, 415] width 1012 height 831
